Goal: Register for event/course

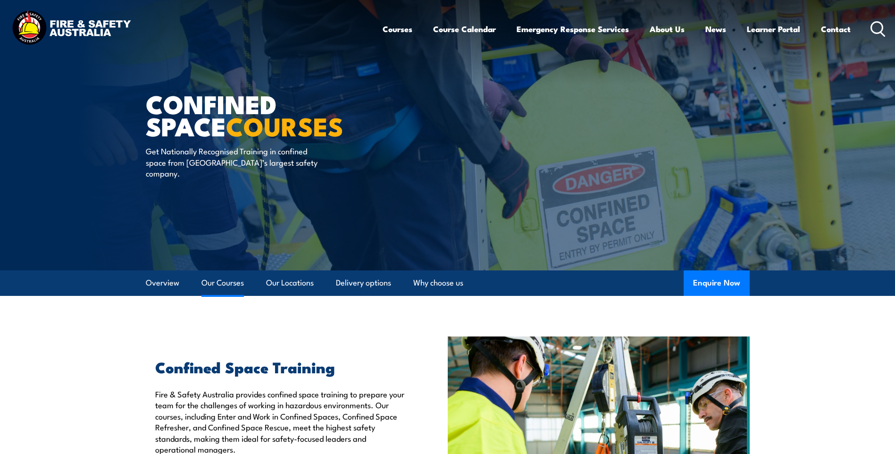
click at [206, 286] on link "Our Courses" at bounding box center [222, 282] width 42 height 25
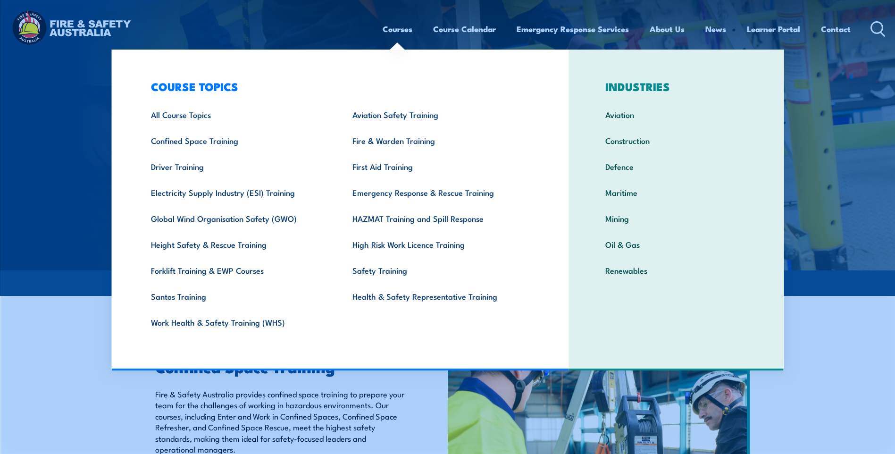
click at [396, 29] on link "Courses" at bounding box center [398, 29] width 30 height 25
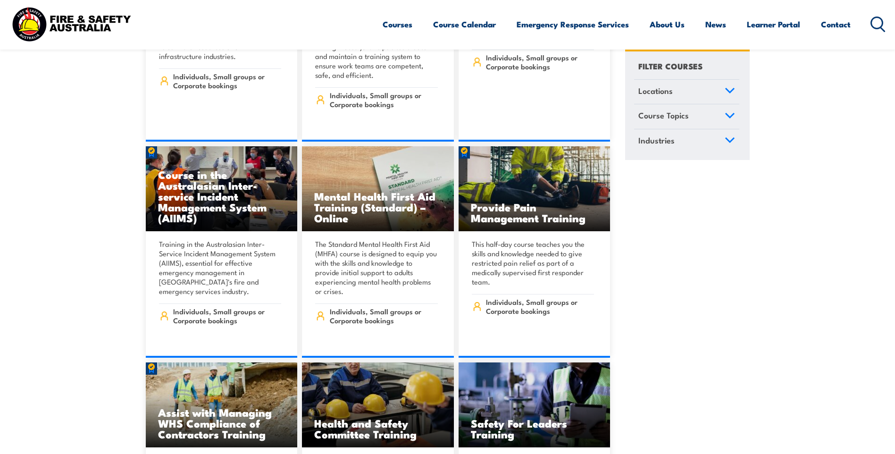
scroll to position [5472, 0]
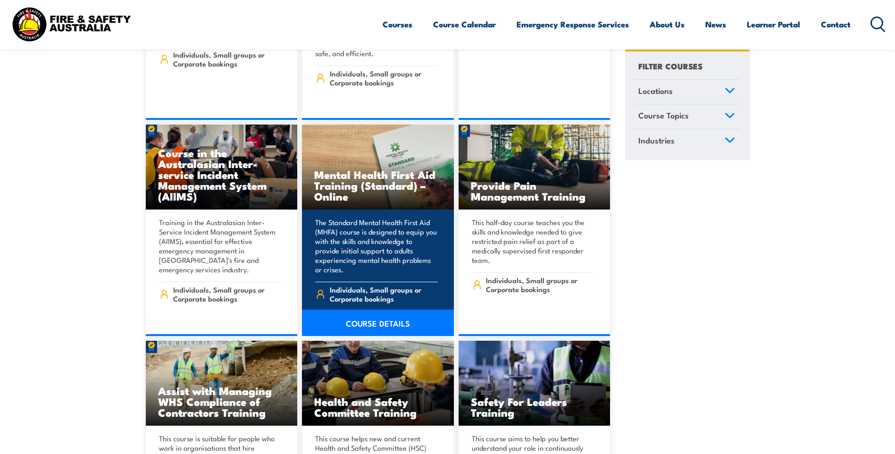
click at [385, 169] on h3 "Mental Health First Aid Training (Standard) – Online" at bounding box center [377, 185] width 127 height 33
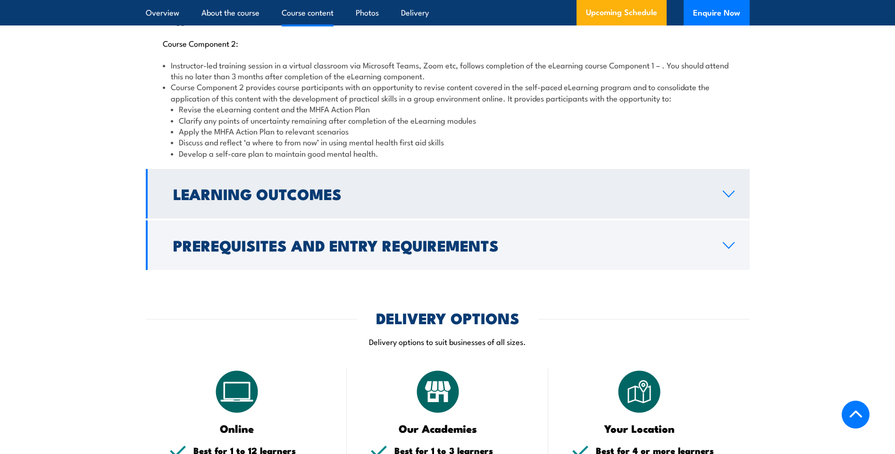
click at [369, 171] on link "Learning Outcomes" at bounding box center [448, 194] width 604 height 50
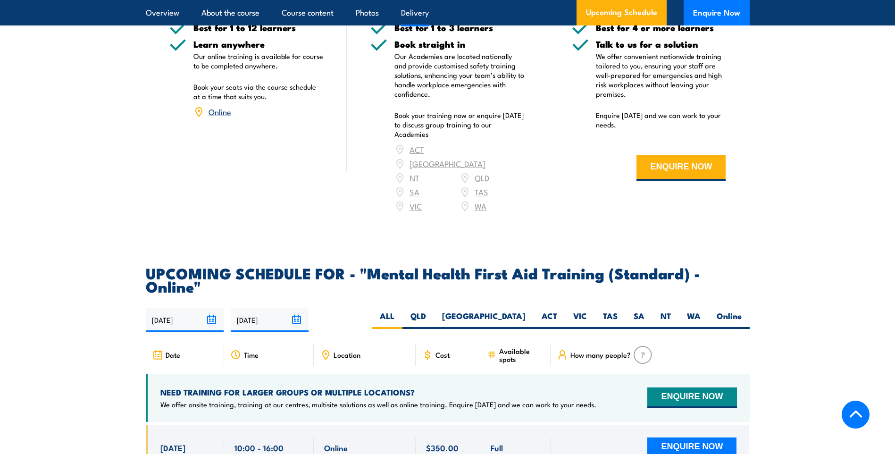
scroll to position [1457, 0]
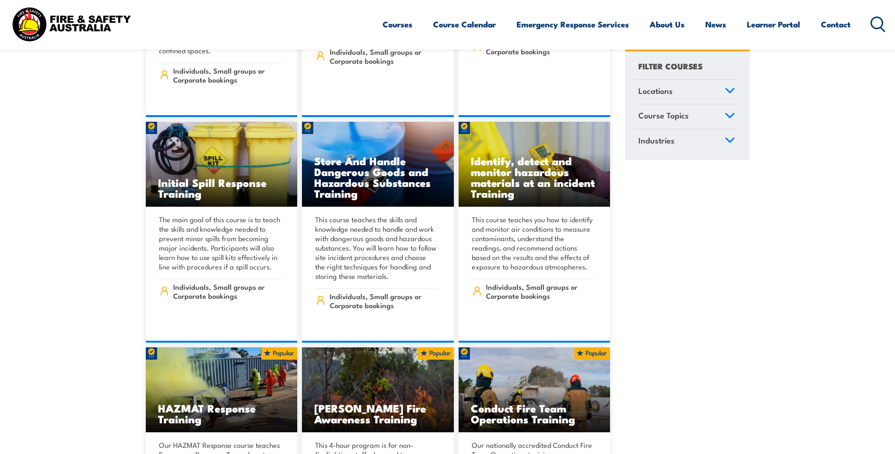
scroll to position [9960, 0]
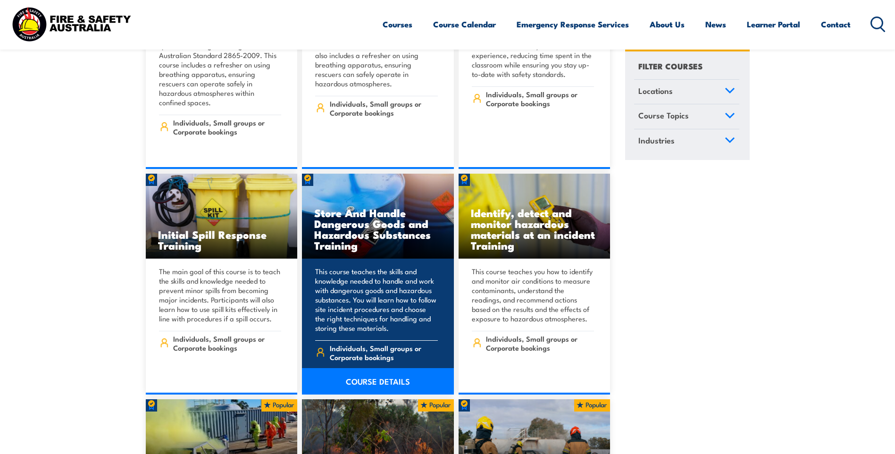
click at [324, 174] on img at bounding box center [378, 216] width 152 height 85
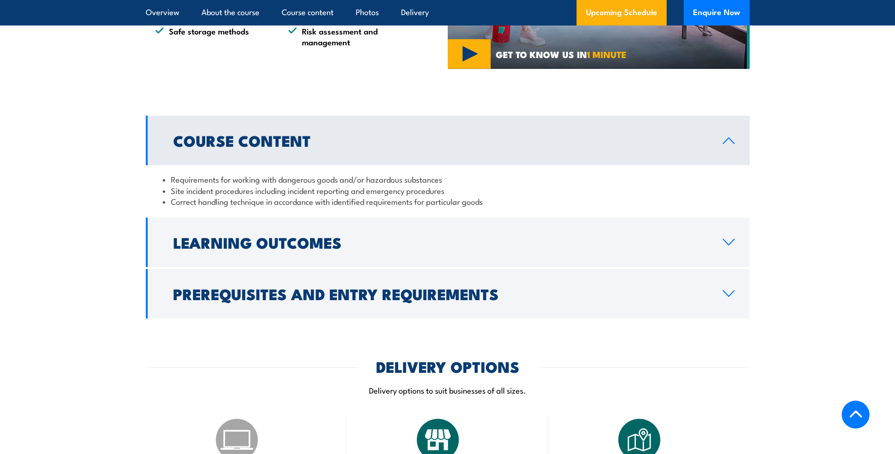
scroll to position [755, 0]
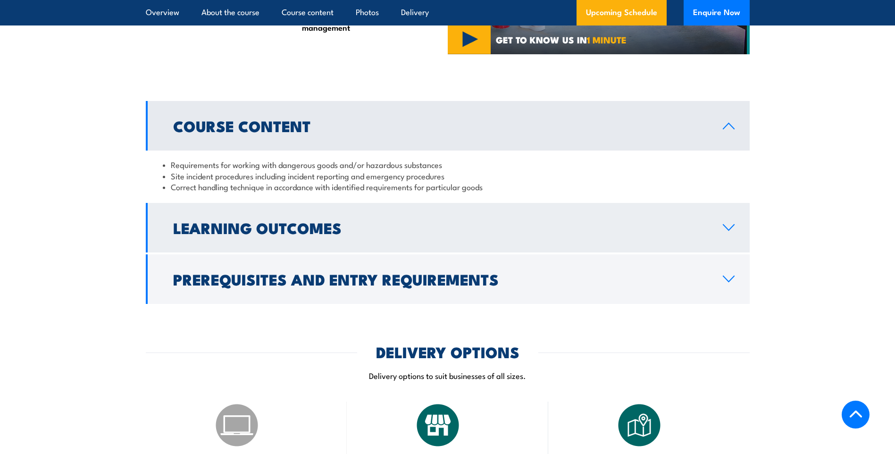
click at [331, 234] on h2 "Learning Outcomes" at bounding box center [440, 227] width 534 height 13
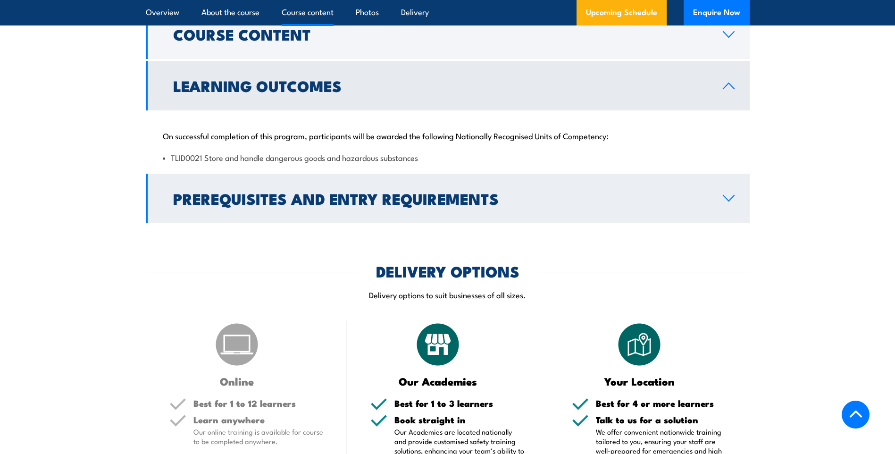
scroll to position [849, 0]
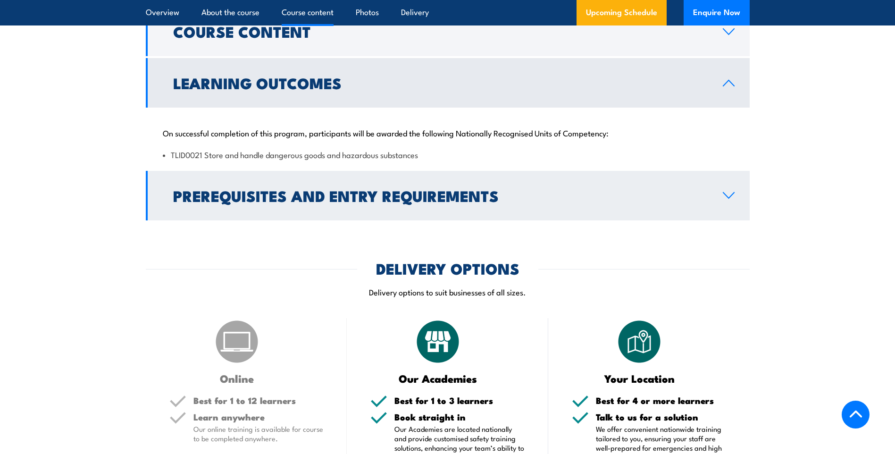
click at [411, 202] on h2 "Prerequisites and Entry Requirements" at bounding box center [440, 195] width 534 height 13
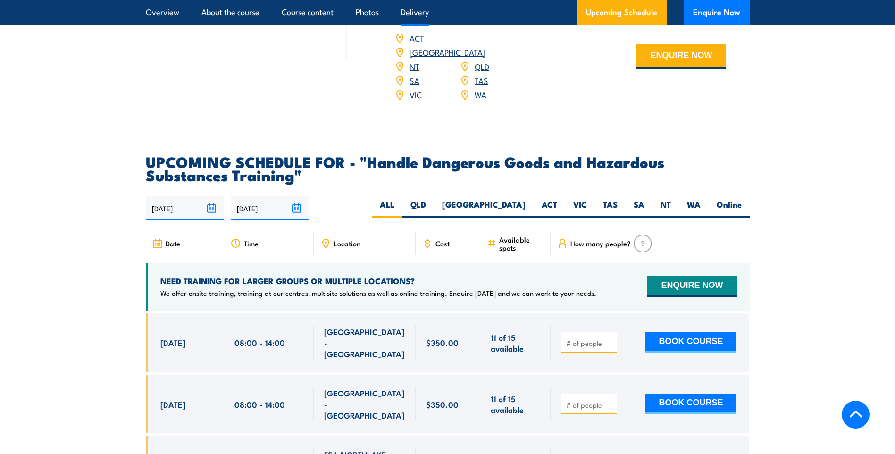
scroll to position [1415, 0]
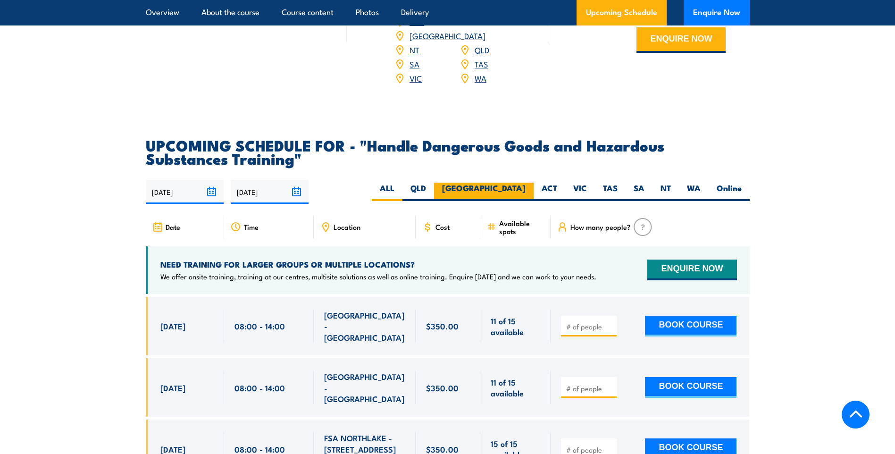
click at [524, 193] on label "[GEOGRAPHIC_DATA]" at bounding box center [484, 192] width 100 height 18
click at [525, 189] on input "[GEOGRAPHIC_DATA]" at bounding box center [528, 186] width 6 height 6
radio input "true"
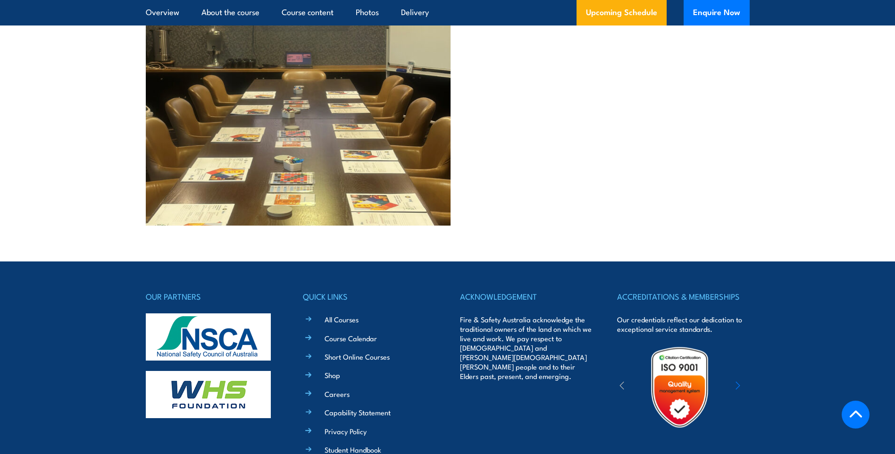
scroll to position [2325, 0]
